Goal: Navigation & Orientation: Go to known website

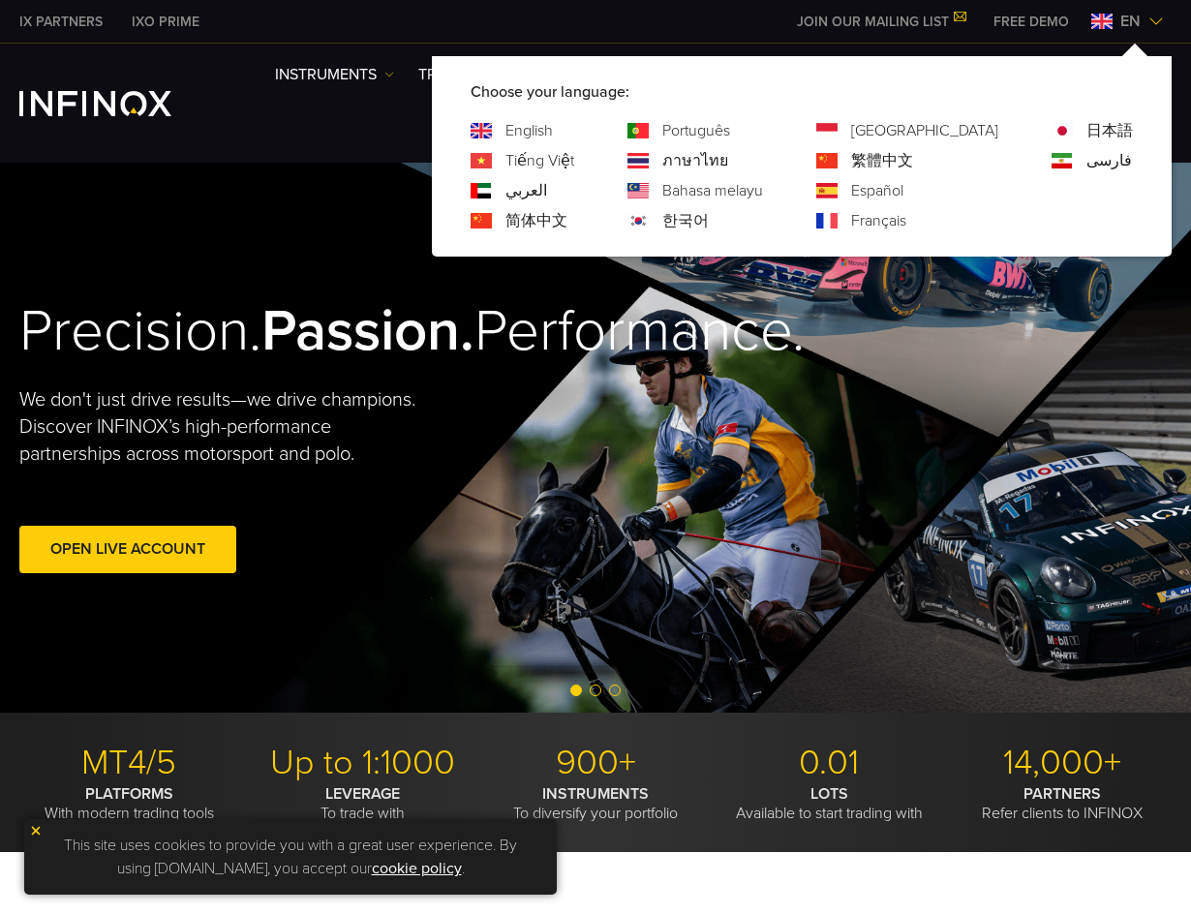
click at [709, 217] on link "한국어" at bounding box center [685, 220] width 46 height 23
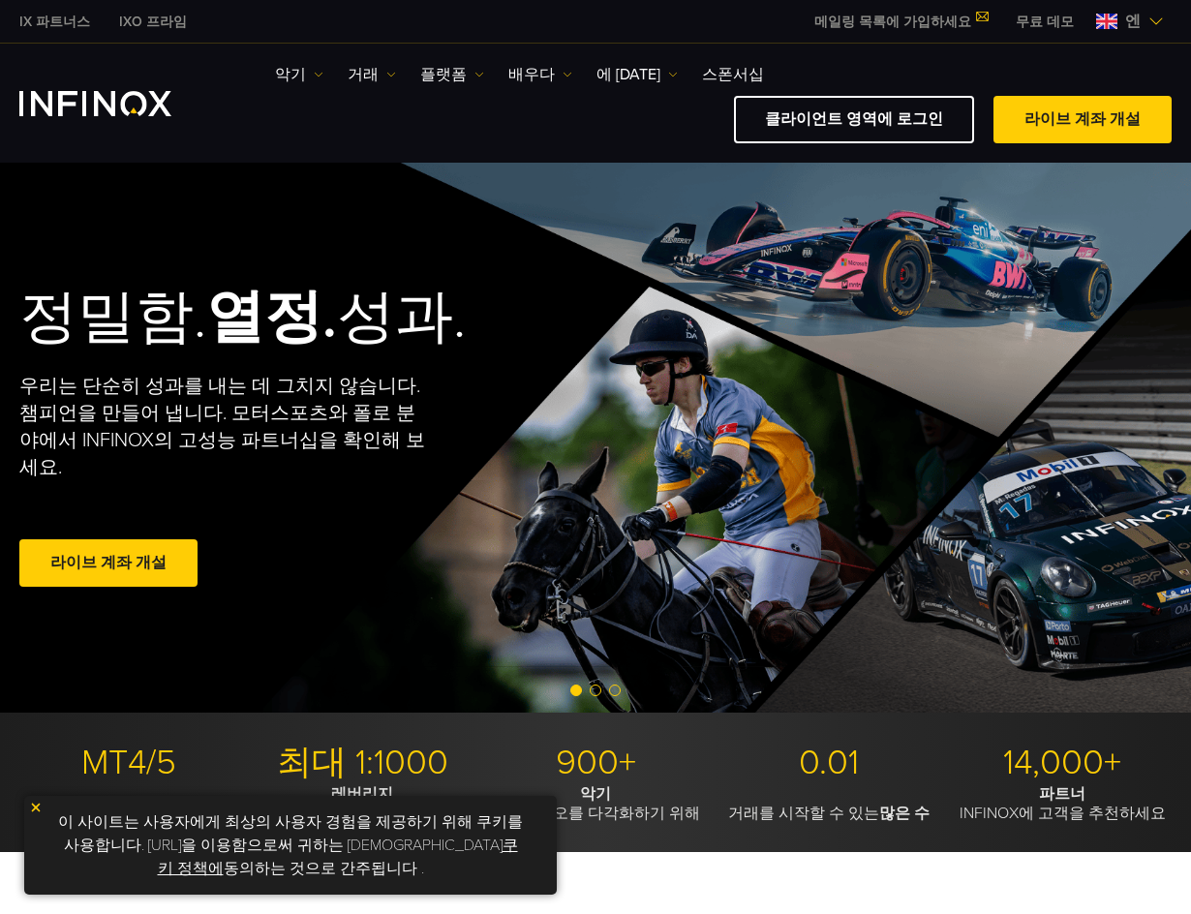
click at [643, 135] on div at bounding box center [595, 81] width 1191 height 163
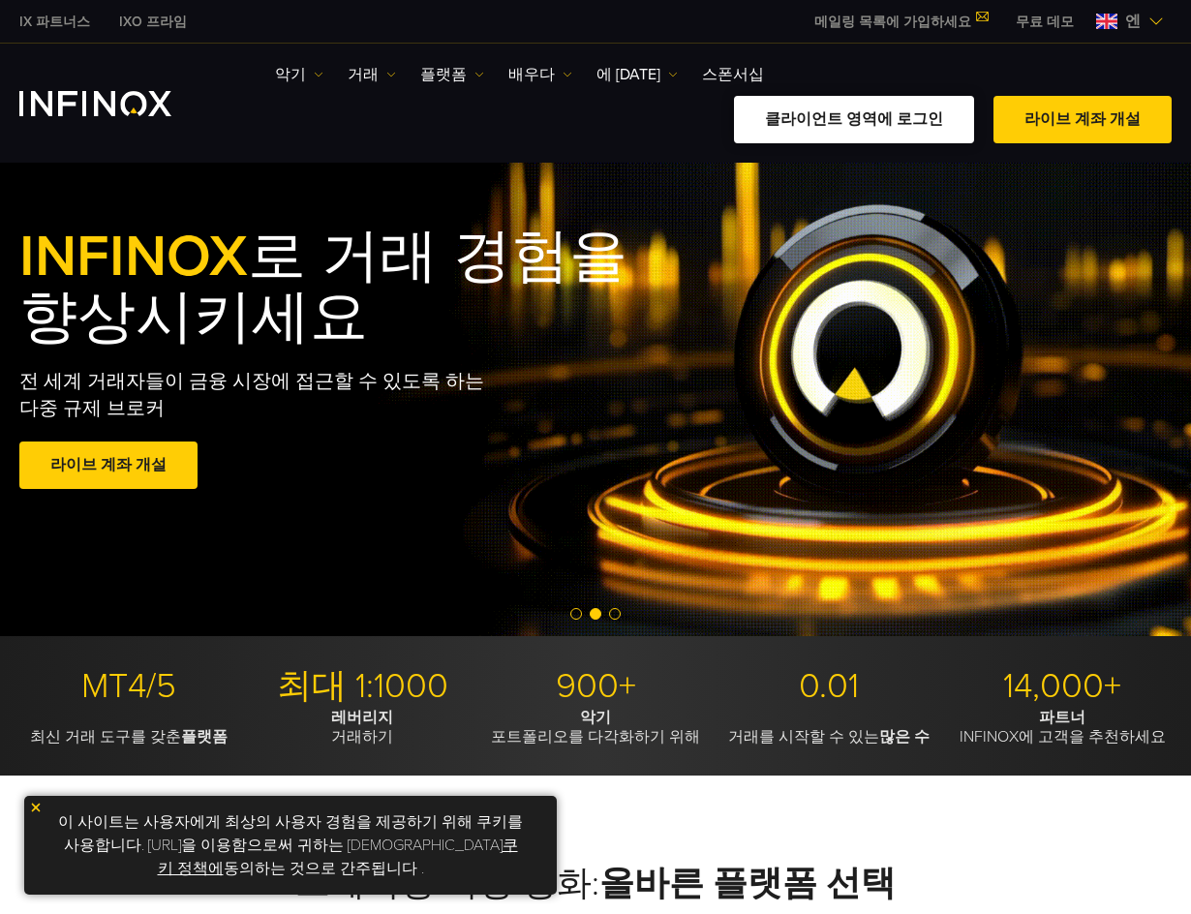
click at [920, 96] on link "클라이언트 영역에 로그인" at bounding box center [854, 119] width 240 height 47
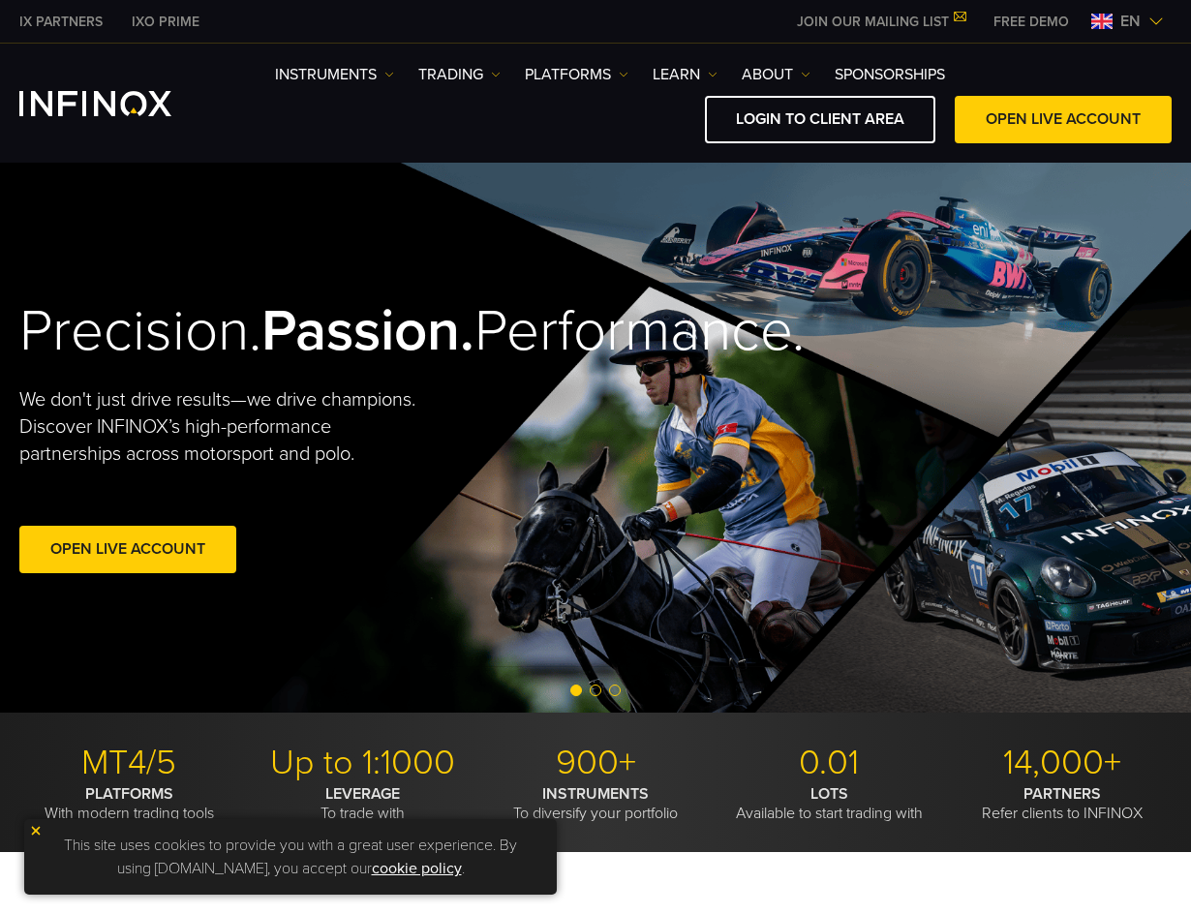
click at [882, 116] on link "LOGIN TO CLIENT AREA" at bounding box center [820, 119] width 230 height 47
